Goal: Task Accomplishment & Management: Use online tool/utility

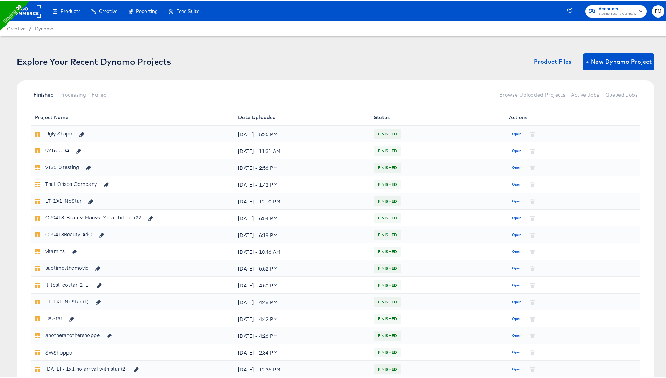
click at [624, 12] on span "Staging Testing Company" at bounding box center [618, 13] width 38 height 6
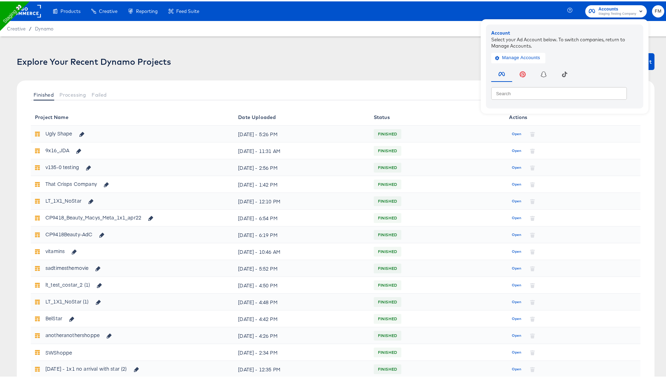
click at [33, 8] on rect at bounding box center [25, 9] width 32 height 13
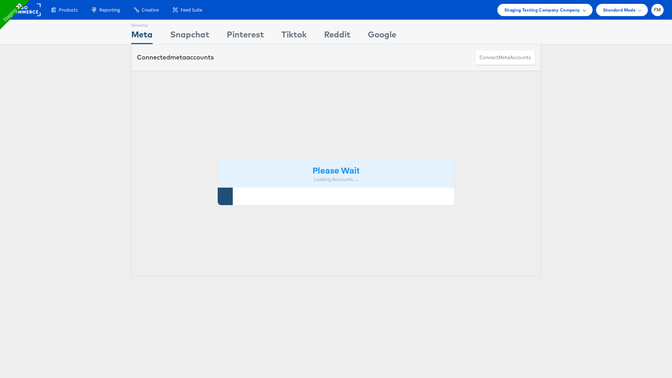
click at [554, 13] on span "Staging Testing Company Company" at bounding box center [542, 9] width 76 height 7
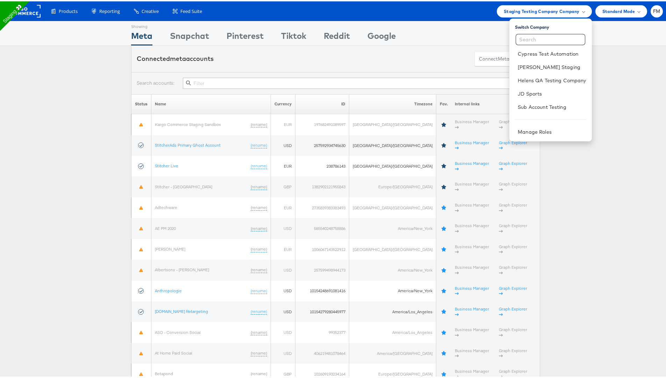
click at [0, 35] on div "Showing Meta Showing Snapchat Showing Pinterest Showing Tiktok Showing Reddit S…" at bounding box center [336, 32] width 672 height 25
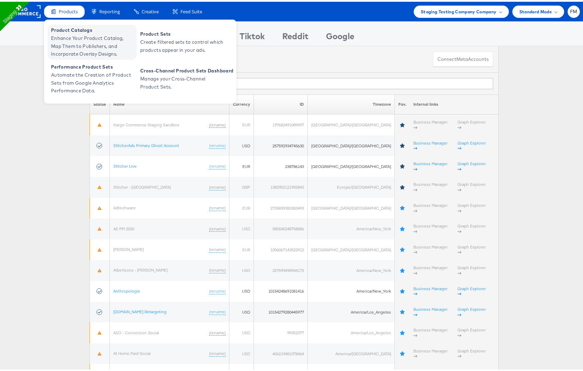
click at [72, 29] on span "Product Catalogs" at bounding box center [93, 28] width 84 height 8
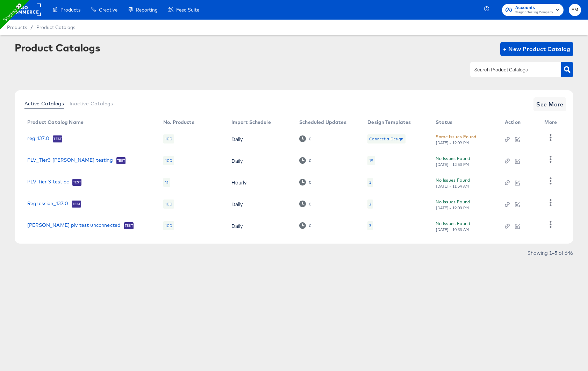
click at [30, 9] on rect at bounding box center [25, 9] width 32 height 13
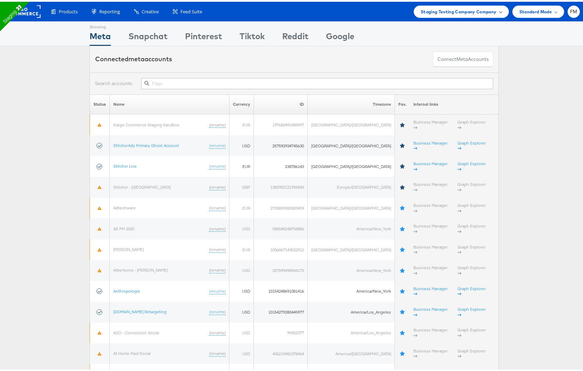
click at [464, 13] on div "Staging Testing Company Company" at bounding box center [461, 10] width 95 height 12
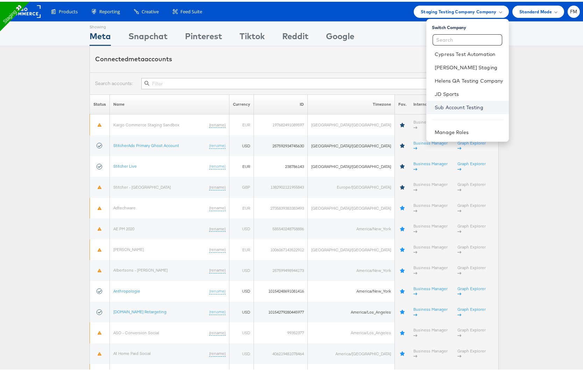
click at [475, 106] on link "Sub Account Testing" at bounding box center [469, 105] width 68 height 7
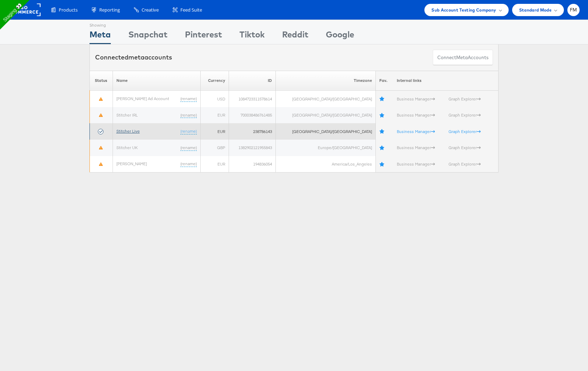
click at [136, 130] on link "Stitcher Live" at bounding box center [127, 130] width 23 height 5
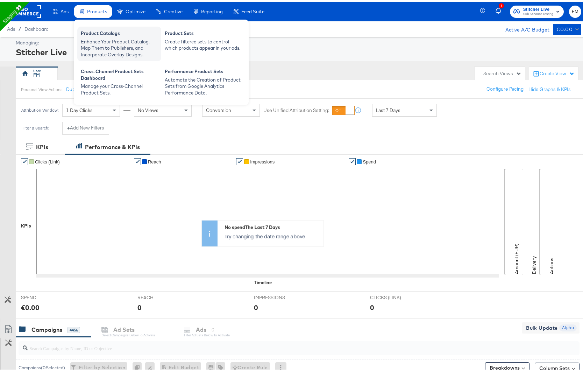
click at [107, 33] on div "Product Catalogs" at bounding box center [119, 32] width 77 height 8
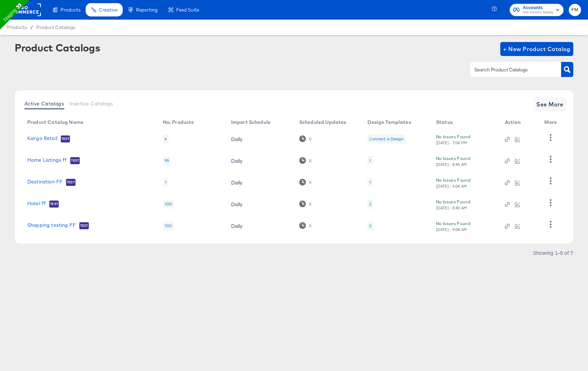
click at [371, 224] on div "2" at bounding box center [370, 226] width 2 height 6
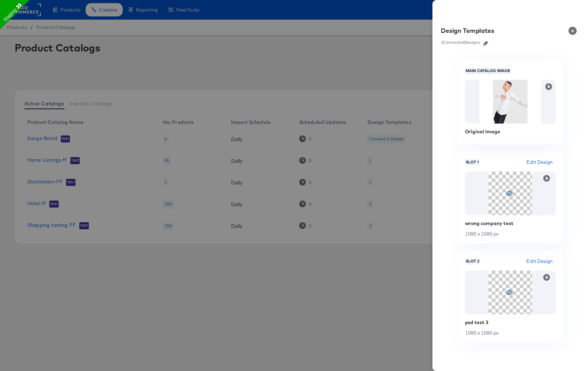
click at [489, 43] on button "button" at bounding box center [486, 43] width 10 height 5
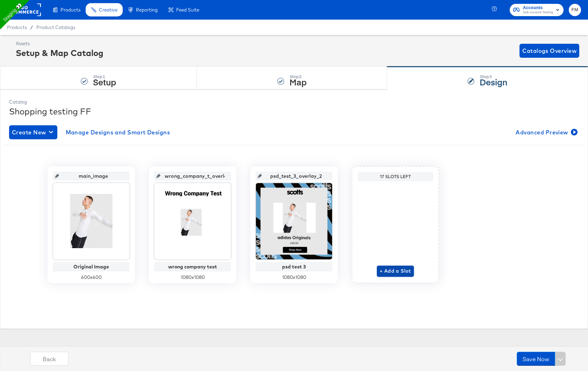
click at [389, 267] on span "+ Add a Slot" at bounding box center [395, 271] width 31 height 9
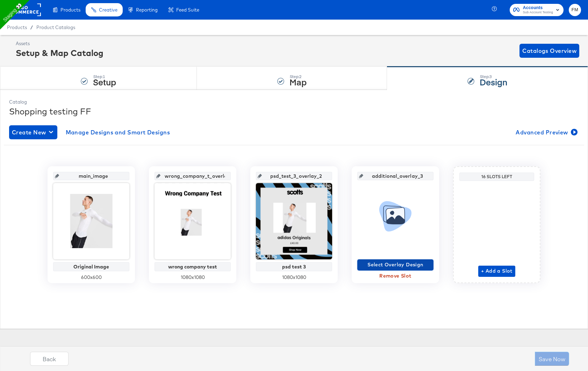
click at [390, 261] on span "Select Overlay Design" at bounding box center [395, 264] width 71 height 9
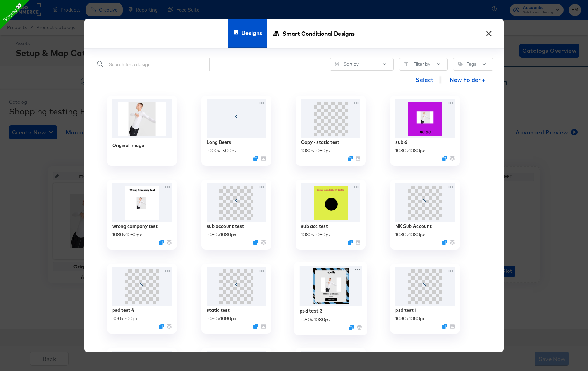
click at [333, 291] on img at bounding box center [331, 286] width 63 height 41
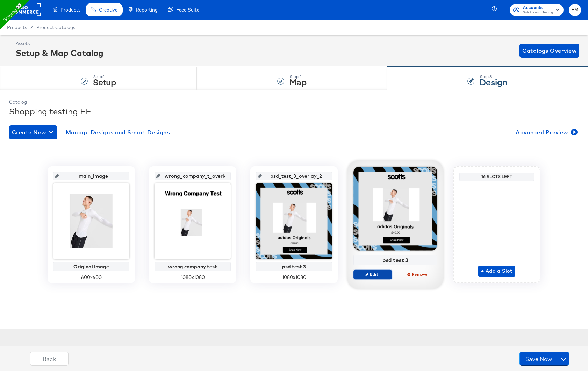
click at [373, 277] on button "Edit" at bounding box center [373, 274] width 38 height 10
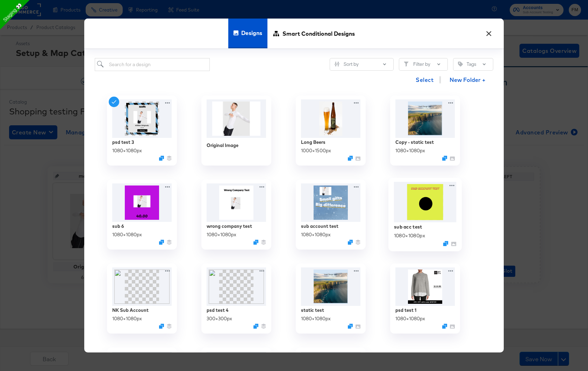
click at [400, 230] on div "sub acc test 1080 × 1080 px" at bounding box center [425, 234] width 63 height 25
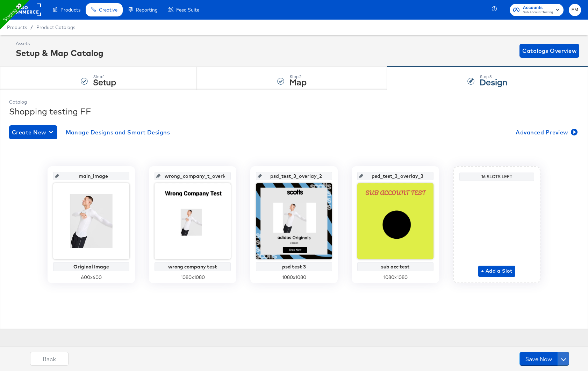
click at [563, 354] on button at bounding box center [563, 359] width 11 height 14
click at [540, 344] on div "Schedule Save" at bounding box center [547, 345] width 32 height 7
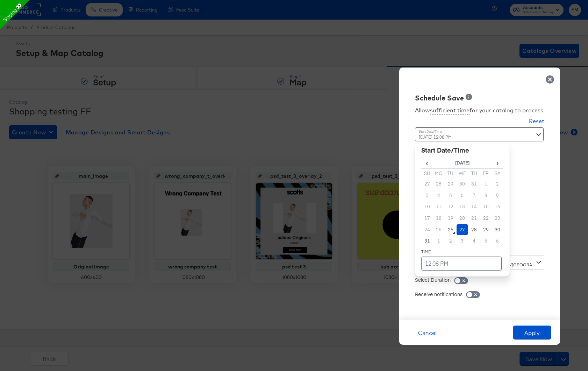
click at [480, 244] on div "August 27th 2025 12:08 PM ‹ August 2025 › Su Mo Tu We Th Fr Sa 27 28 29 30 31 1…" at bounding box center [462, 188] width 95 height 122
click at [528, 291] on div "Receive notifications" at bounding box center [479, 290] width 129 height 14
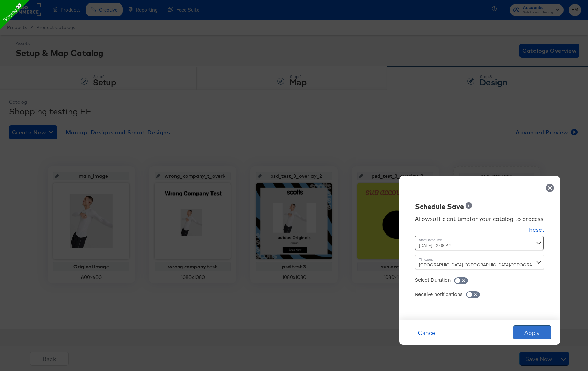
click at [543, 334] on button "Apply" at bounding box center [532, 332] width 38 height 14
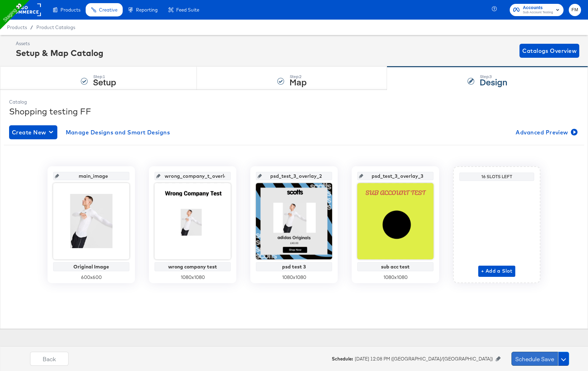
click at [545, 360] on button "Schedule Save" at bounding box center [535, 359] width 47 height 14
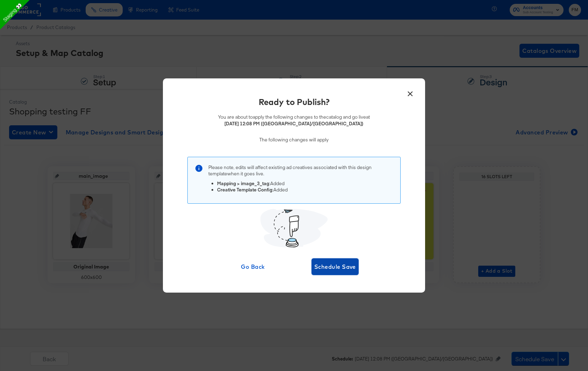
click at [337, 268] on span "Schedule Save" at bounding box center [335, 267] width 42 height 10
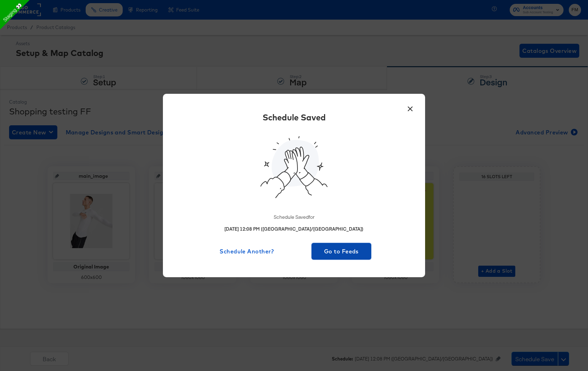
click at [330, 256] on button "Go to Feeds" at bounding box center [342, 251] width 60 height 17
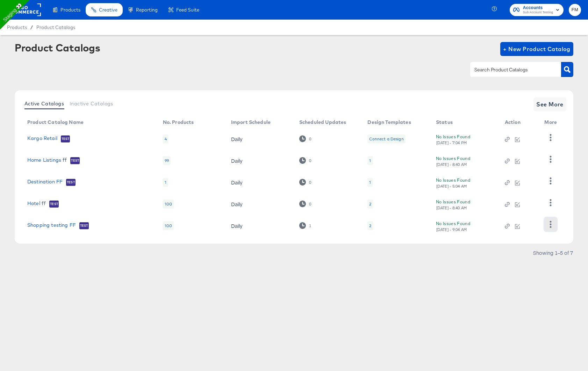
click at [550, 225] on icon "button" at bounding box center [550, 224] width 7 height 7
click at [493, 282] on article "Product Catalogs + New Product Catalog Active Catalogs Inactive Catalogs See Mo…" at bounding box center [294, 159] width 588 height 248
click at [553, 224] on icon "button" at bounding box center [550, 224] width 7 height 7
click at [509, 199] on div "Pause" at bounding box center [522, 200] width 70 height 11
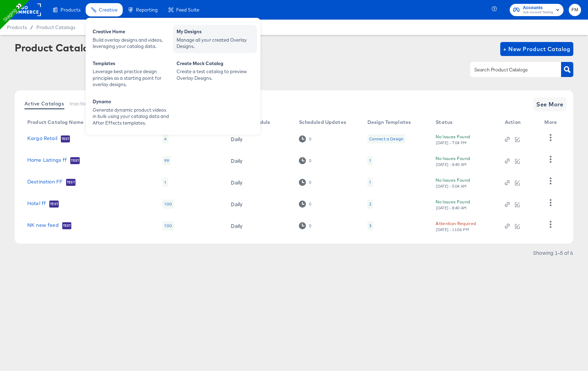
click at [195, 35] on div "My Designs" at bounding box center [215, 32] width 77 height 8
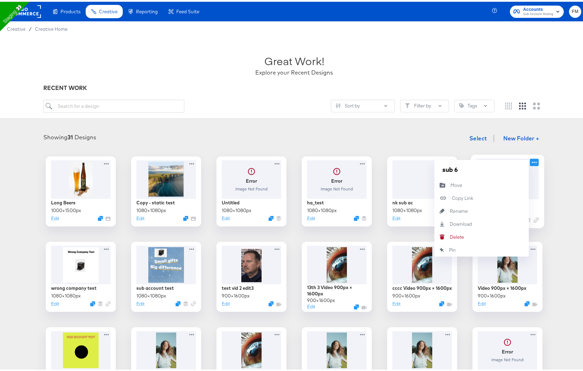
click at [532, 158] on icon at bounding box center [534, 160] width 9 height 7
click at [466, 236] on button "Delete Delete" at bounding box center [481, 235] width 94 height 13
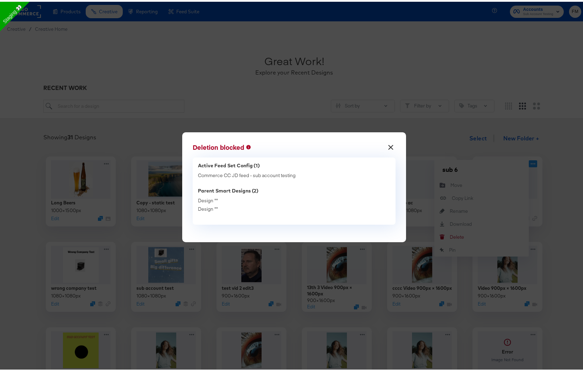
click at [410, 271] on div "× Deletion blocked Active Feed Set Config (1) Commerce CC JD feed - sub account…" at bounding box center [294, 185] width 588 height 371
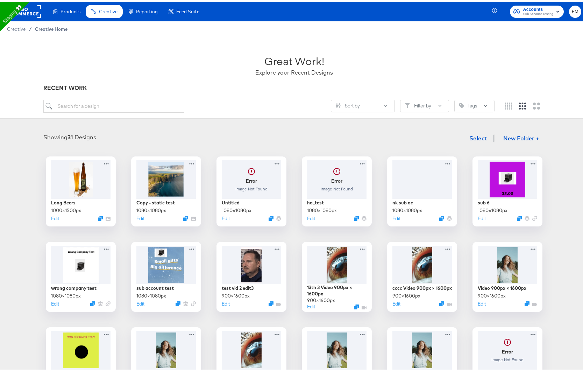
click at [54, 28] on span "Creative Home" at bounding box center [51, 27] width 33 height 6
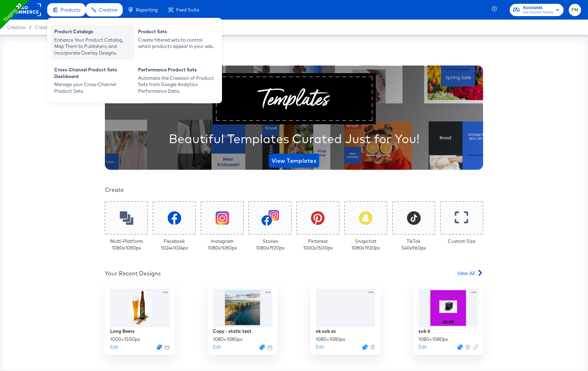
click at [113, 50] on div "Enhance Your Product Catalog, Map Them to Publishers, and Incorporate Overlay D…" at bounding box center [92, 47] width 77 height 20
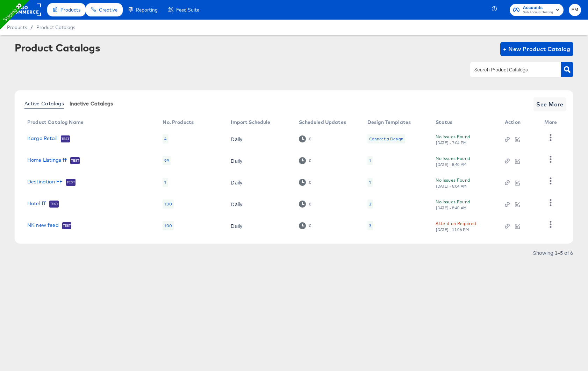
click at [84, 108] on button "Inactive Catalogs" at bounding box center [91, 104] width 49 height 12
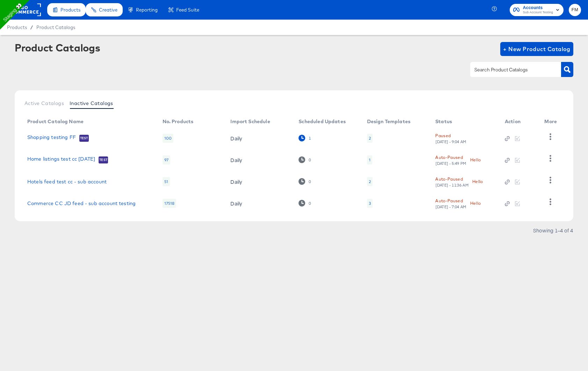
click at [299, 138] on icon at bounding box center [302, 138] width 7 height 7
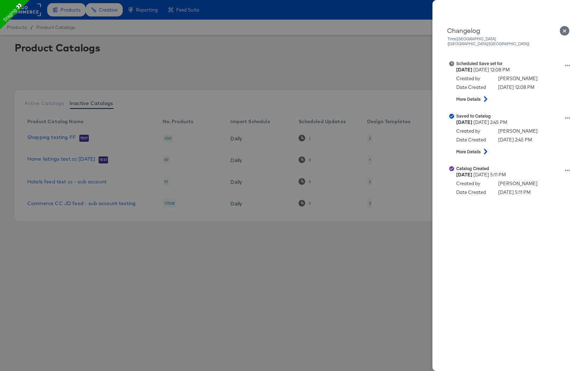
click at [368, 66] on div at bounding box center [294, 185] width 588 height 371
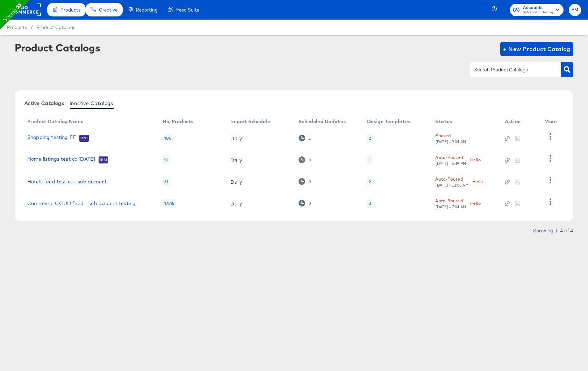
click at [50, 105] on span "Active Catalogs" at bounding box center [44, 103] width 40 height 6
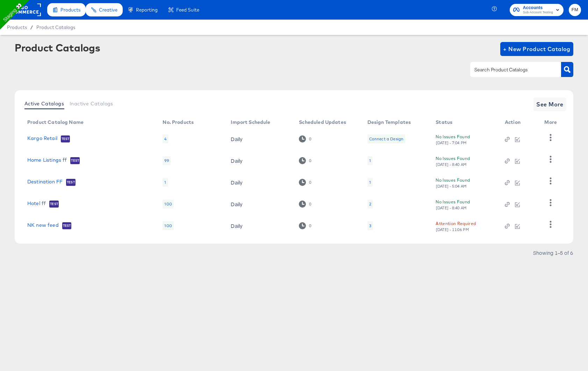
click at [370, 205] on div "2" at bounding box center [370, 204] width 2 height 6
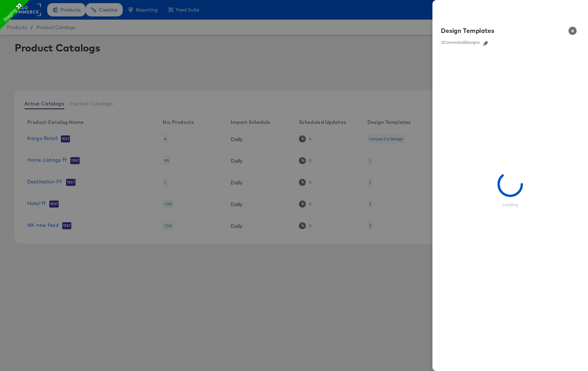
click at [487, 42] on icon "button" at bounding box center [485, 43] width 5 height 5
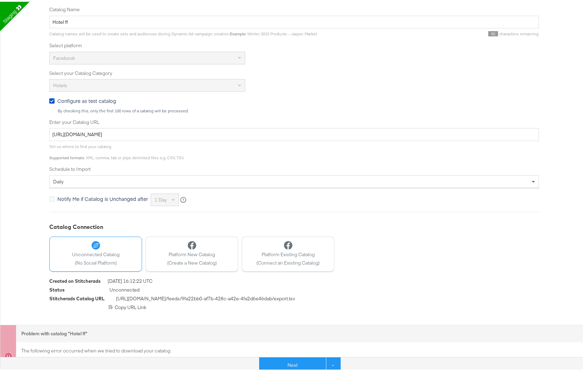
scroll to position [147, 0]
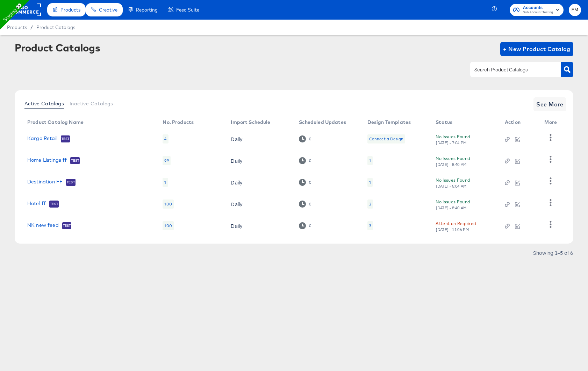
click at [396, 140] on div "Connect a Design" at bounding box center [386, 139] width 34 height 6
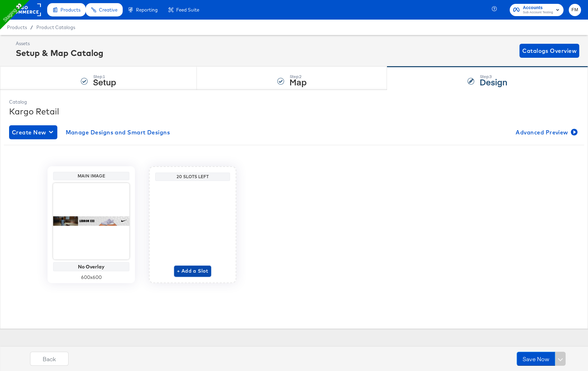
click at [196, 271] on span "+ Add a Slot" at bounding box center [192, 271] width 31 height 9
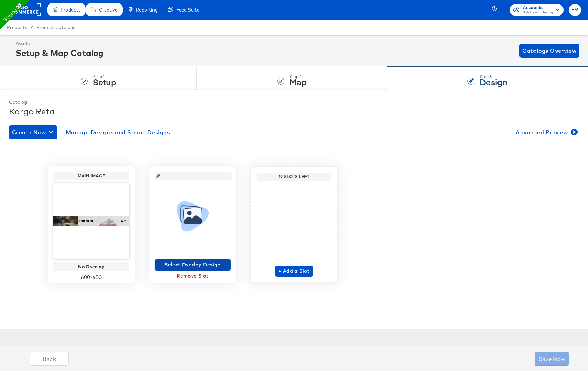
click at [213, 261] on span "Select Overlay Design" at bounding box center [192, 264] width 71 height 9
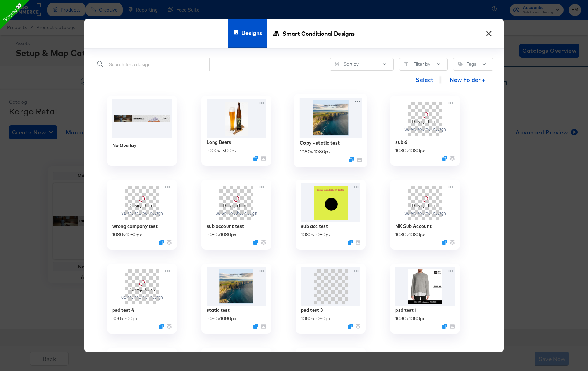
click at [341, 105] on img at bounding box center [331, 118] width 63 height 40
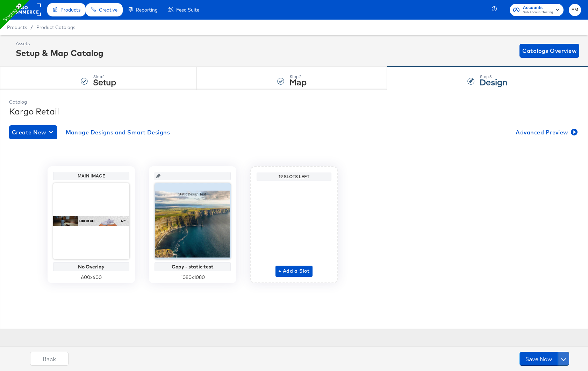
click at [565, 354] on button at bounding box center [563, 359] width 11 height 14
click at [533, 340] on button "Schedule Save" at bounding box center [545, 345] width 50 height 13
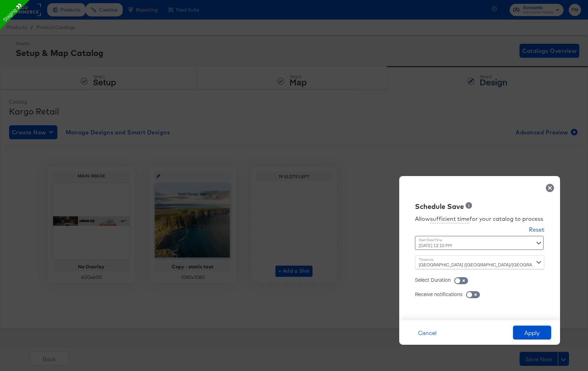
click at [490, 242] on div "August 27th 2025 12:10 PM ‹ August 2025 › Su Mo Tu We Th Fr Sa 27 28 29 30 31 1…" at bounding box center [462, 243] width 95 height 14
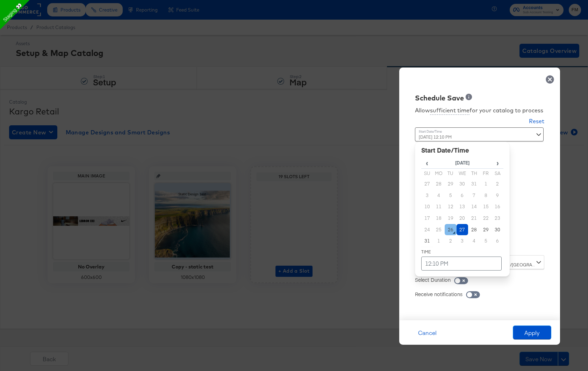
click at [448, 226] on td "26" at bounding box center [451, 230] width 12 height 12
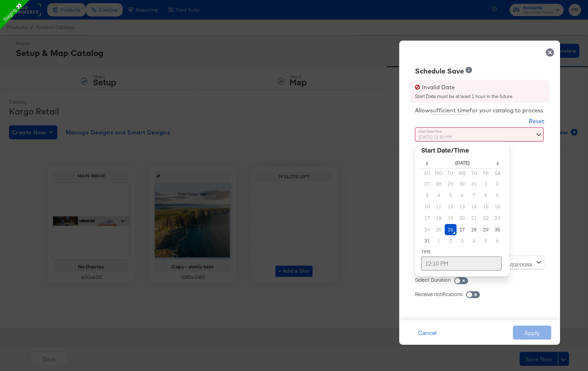
click at [469, 259] on td "12:10 PM" at bounding box center [462, 263] width 80 height 14
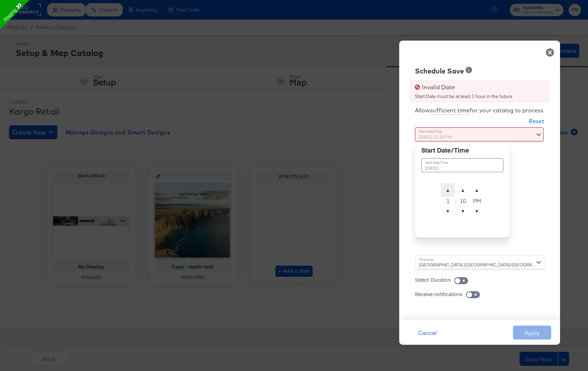
click at [446, 188] on span "▲" at bounding box center [448, 190] width 14 height 14
click at [466, 186] on span "▲" at bounding box center [463, 190] width 14 height 14
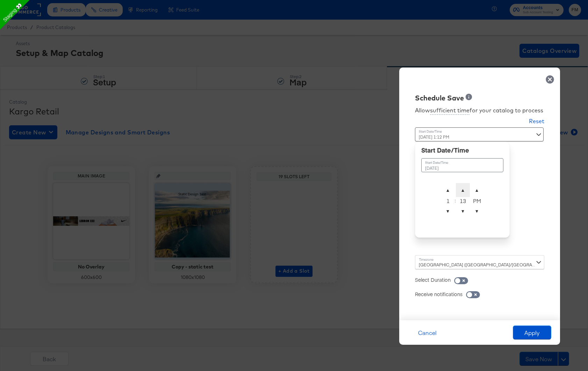
click at [466, 186] on span "▲" at bounding box center [463, 190] width 14 height 14
type input "August 26th 2025 1:15 PM"
click at [483, 249] on div "August 26th 2025 1:15 PM August 26th 2025 ▲ 1 ▼ : ▲ 15 ▼ ▲ PM ▼" at bounding box center [462, 188] width 95 height 122
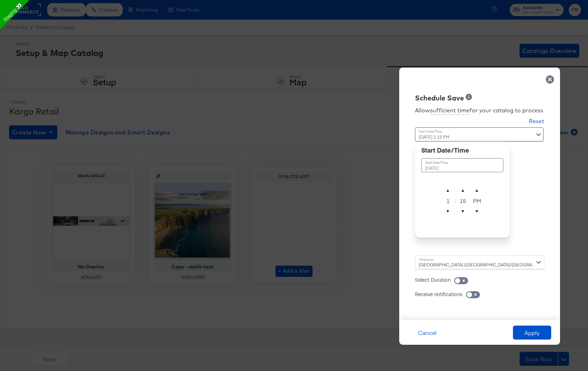
click at [511, 283] on div "Receive notifications" at bounding box center [479, 290] width 129 height 14
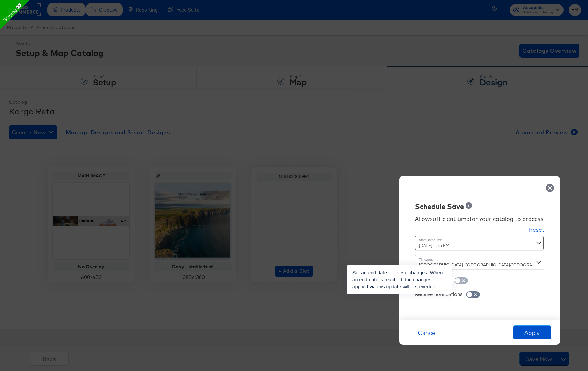
click at [463, 279] on input "checkbox" at bounding box center [457, 282] width 21 height 7
checkbox input "true"
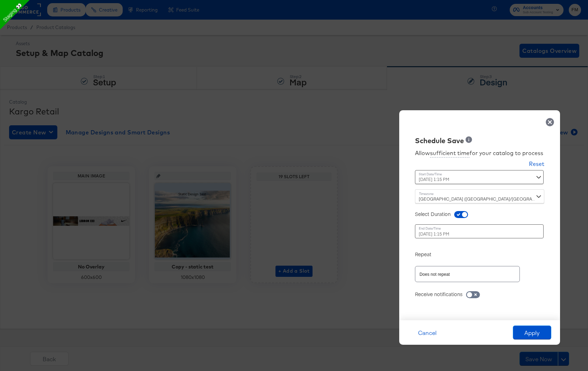
click at [459, 232] on div "August 27th 2025 1:15 PM ‹ August 2025 › Su Mo Tu We Th Fr Sa 27 28 29 30 31 1 …" at bounding box center [462, 231] width 95 height 14
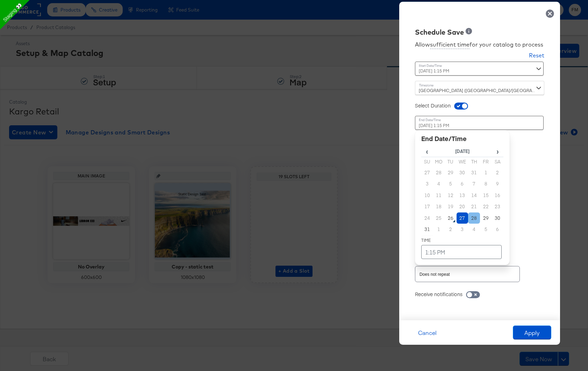
click at [478, 217] on td "28" at bounding box center [474, 218] width 12 height 12
type input "August 28th 2025 1:15 PM"
click at [529, 252] on div "Repeat" at bounding box center [479, 250] width 129 height 14
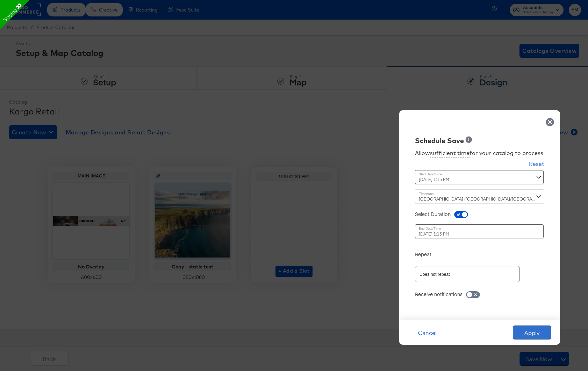
click at [536, 327] on button "Apply" at bounding box center [532, 332] width 38 height 14
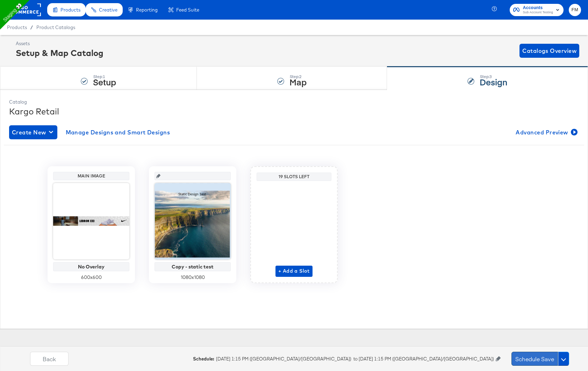
click at [535, 356] on button "Schedule Save" at bounding box center [535, 359] width 47 height 14
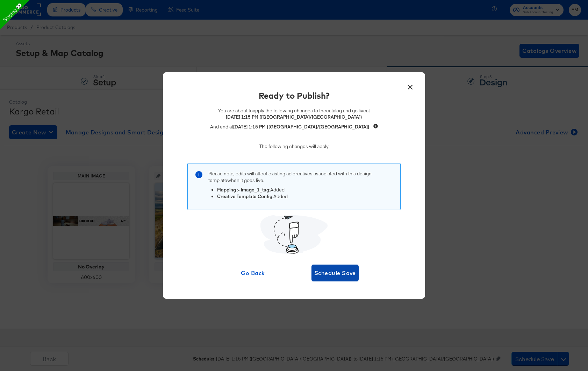
click at [333, 276] on span "Schedule Save" at bounding box center [335, 273] width 42 height 10
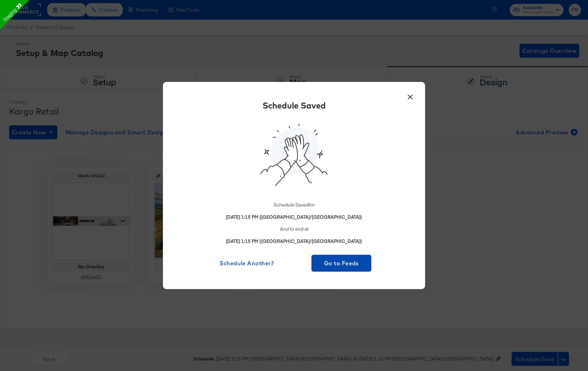
click at [329, 263] on span "Go to Feeds" at bounding box center [341, 263] width 54 height 10
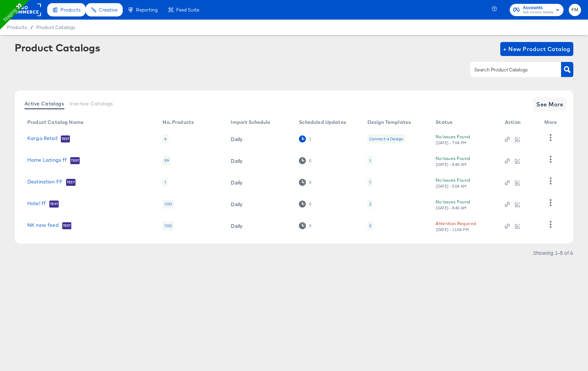
click at [306, 140] on div "1" at bounding box center [305, 138] width 12 height 7
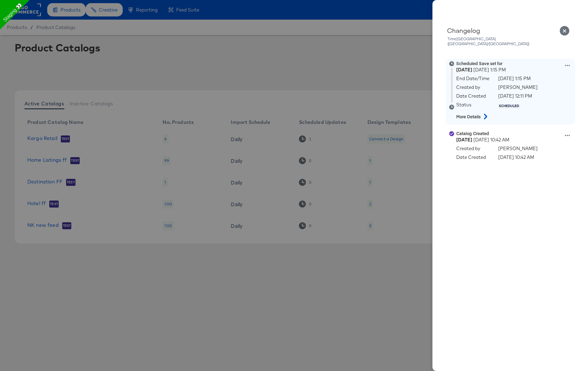
click at [471, 114] on strong "More Details" at bounding box center [469, 117] width 24 height 6
click at [486, 114] on icon at bounding box center [486, 117] width 8 height 6
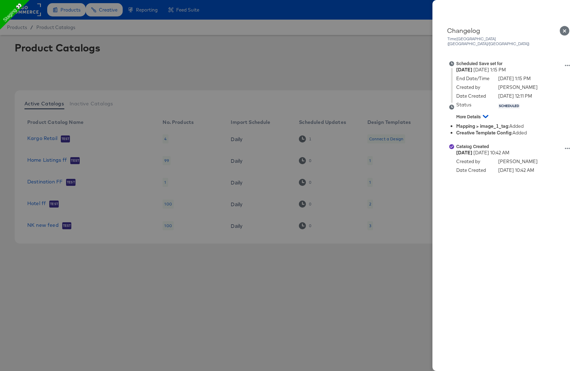
click at [301, 217] on div at bounding box center [294, 185] width 588 height 371
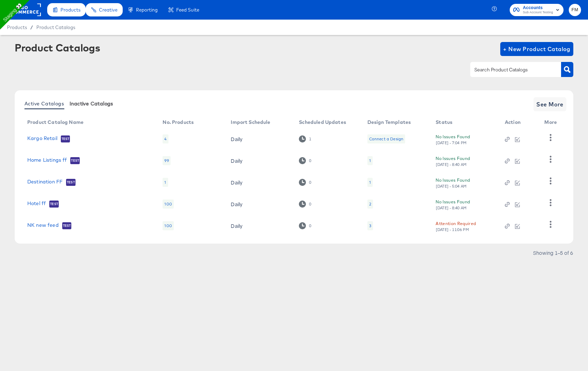
click at [85, 109] on button "Inactive Catalogs" at bounding box center [91, 104] width 49 height 12
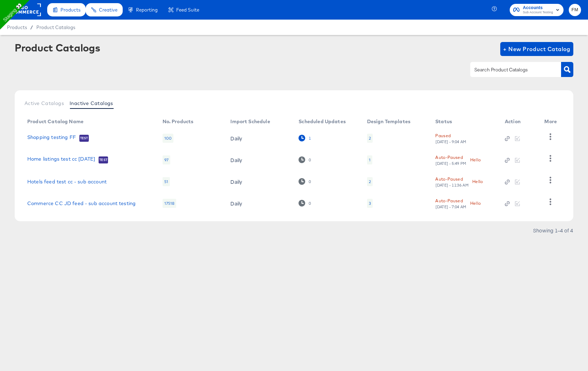
click at [299, 137] on icon at bounding box center [302, 138] width 7 height 7
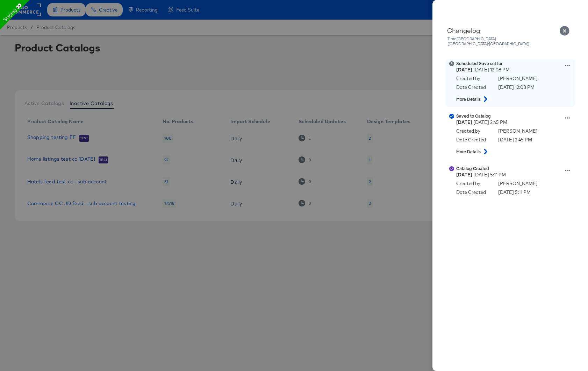
click at [568, 65] on icon at bounding box center [567, 65] width 5 height 1
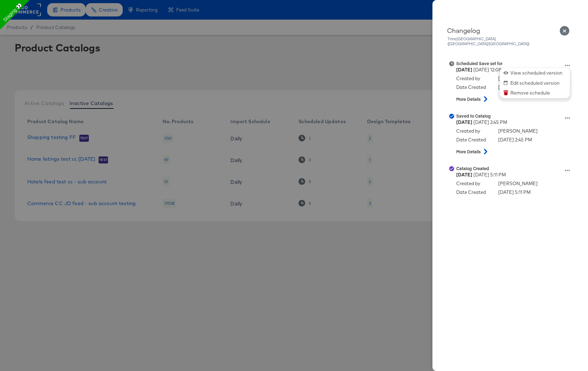
click at [394, 102] on div at bounding box center [294, 185] width 588 height 371
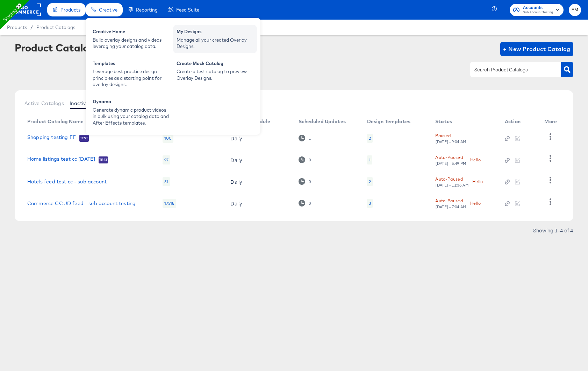
click at [198, 45] on div "Manage all your created Overlay Designs." at bounding box center [215, 43] width 77 height 13
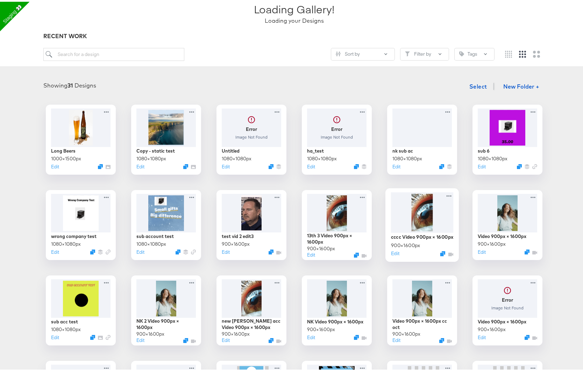
scroll to position [229, 0]
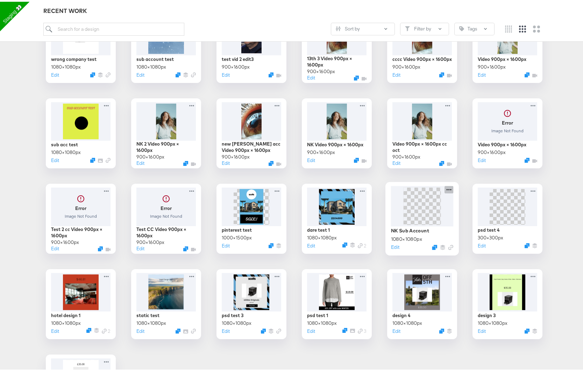
click at [448, 188] on icon at bounding box center [449, 187] width 9 height 7
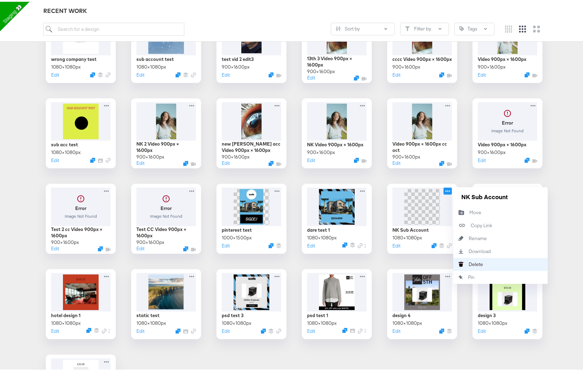
click at [512, 262] on button "Delete Delete" at bounding box center [500, 262] width 94 height 13
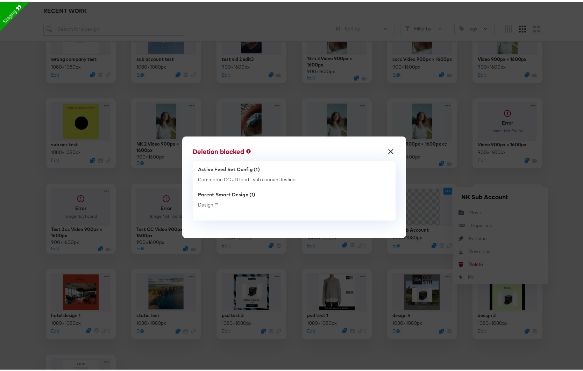
click at [387, 152] on button "×" at bounding box center [391, 148] width 13 height 13
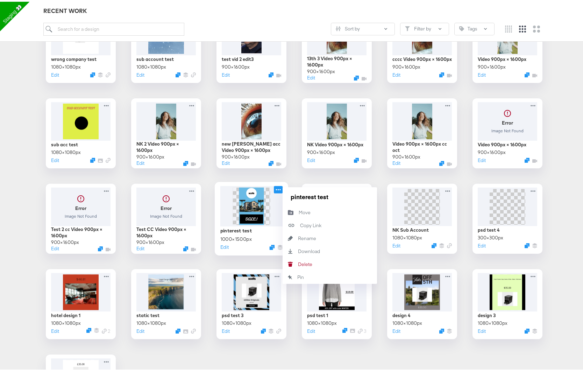
click at [275, 189] on icon at bounding box center [278, 187] width 9 height 7
click at [312, 264] on button "Delete Delete" at bounding box center [330, 262] width 94 height 13
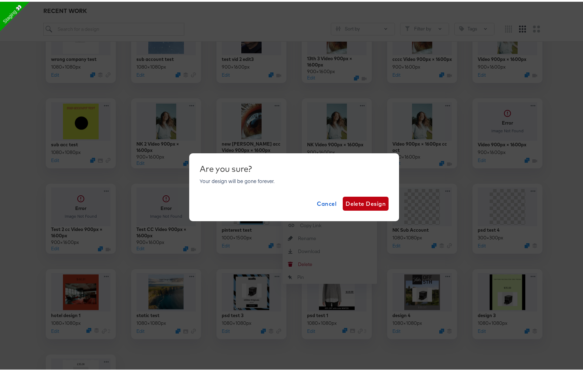
drag, startPoint x: 312, startPoint y: 264, endPoint x: 333, endPoint y: 226, distance: 43.5
click at [333, 226] on div "Are you sure? Your design will be gone forever. Cancel Delete Design" at bounding box center [294, 185] width 588 height 371
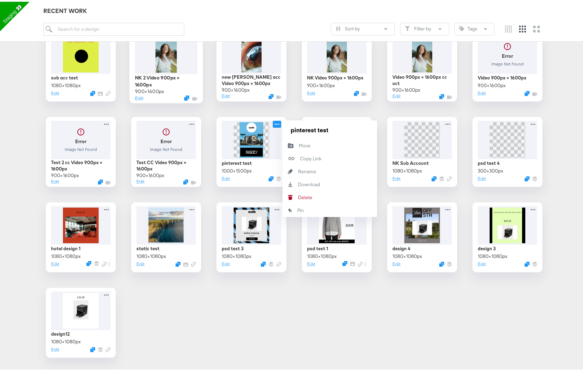
scroll to position [314, 0]
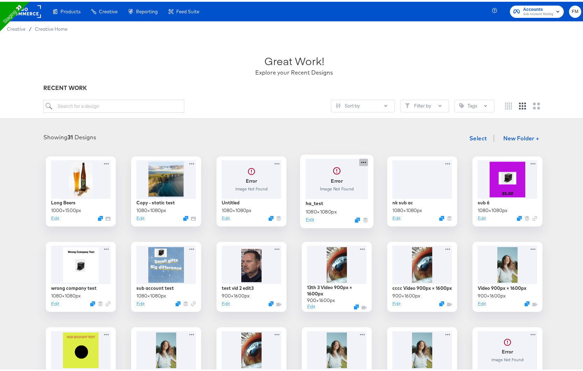
click at [363, 160] on icon at bounding box center [363, 160] width 9 height 7
click at [301, 231] on div "Long Beers 1000 × 1500 px Edit Copy - static test 1080 × 1080 px Edit Error Ima…" at bounding box center [294, 360] width 574 height 411
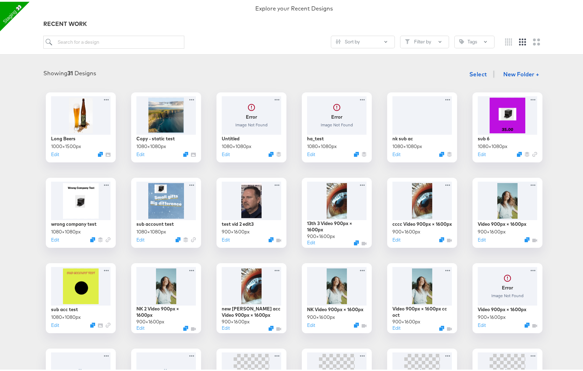
scroll to position [66, 0]
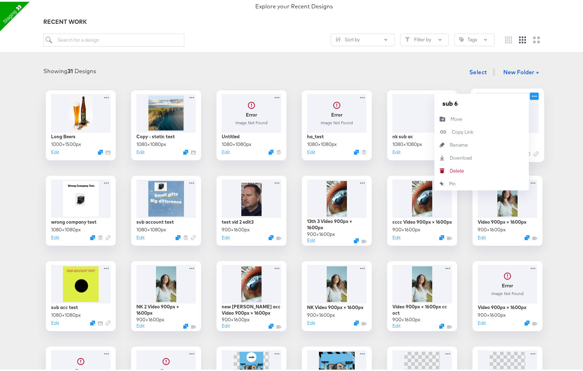
click at [530, 92] on icon at bounding box center [534, 94] width 9 height 7
click at [485, 167] on button "Delete Delete" at bounding box center [481, 169] width 94 height 13
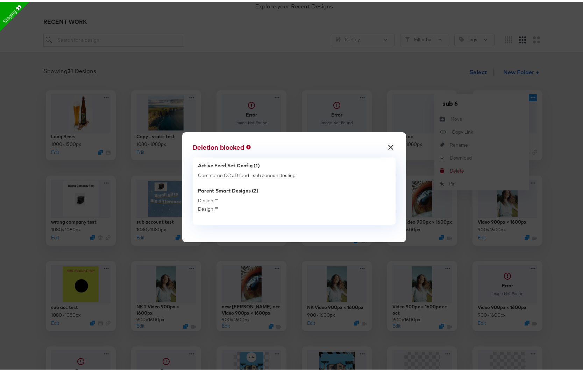
click at [473, 184] on div "× Deletion blocked Active Feed Set Config (1) Commerce CC JD feed - sub account…" at bounding box center [294, 185] width 588 height 371
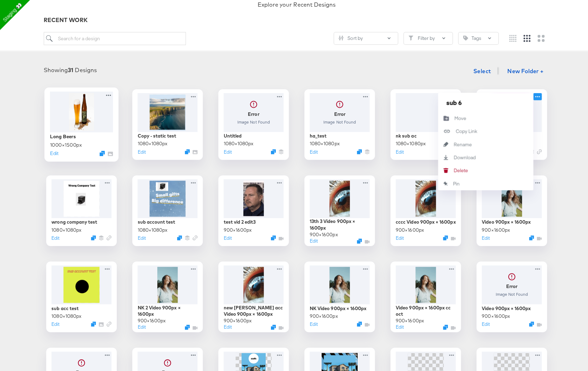
scroll to position [0, 0]
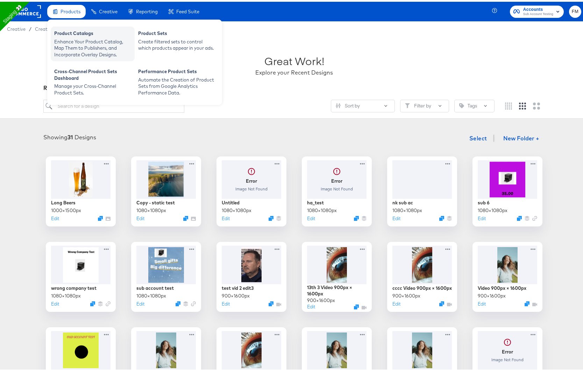
click at [100, 43] on div "Enhance Your Product Catalog, Map Them to Publishers, and Incorporate Overlay D…" at bounding box center [92, 47] width 77 height 20
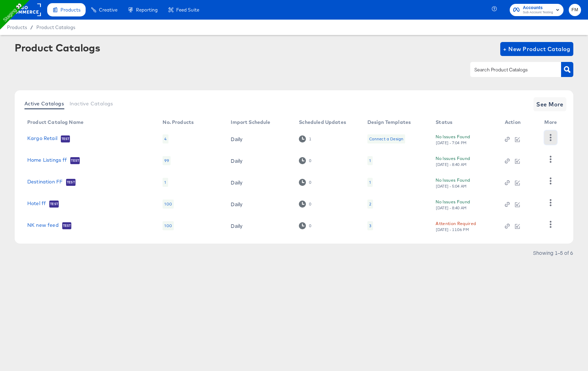
click at [550, 137] on icon "button" at bounding box center [550, 137] width 7 height 7
click at [529, 174] on div "Pause" at bounding box center [522, 174] width 70 height 11
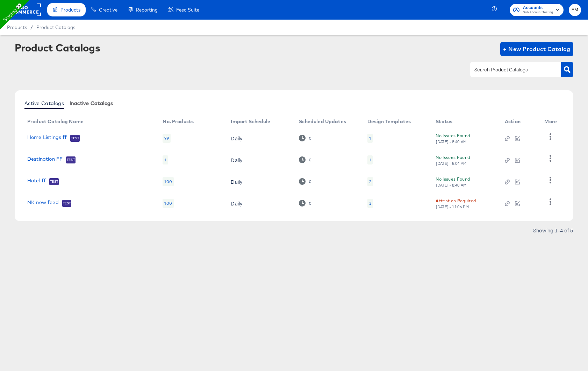
click at [104, 108] on button "Inactive Catalogs" at bounding box center [91, 103] width 49 height 12
